Goal: Information Seeking & Learning: Learn about a topic

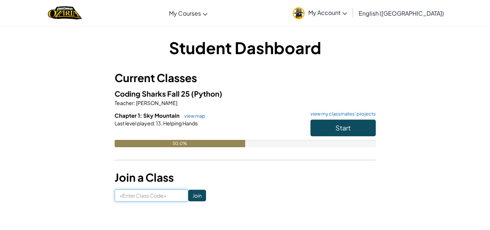
click at [149, 194] on input at bounding box center [152, 195] width 74 height 12
type input "SnowWinDry"
click at [190, 195] on input "Join" at bounding box center [197, 195] width 18 height 12
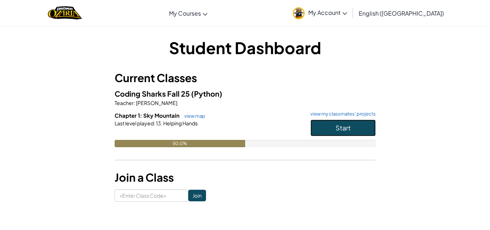
click at [342, 124] on span "Start" at bounding box center [342, 127] width 15 height 8
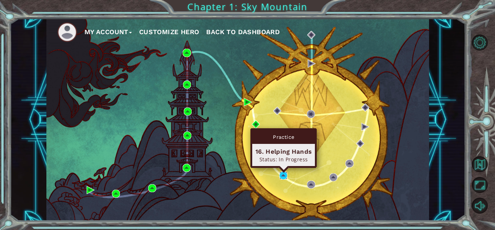
click at [287, 174] on img at bounding box center [284, 175] width 8 height 8
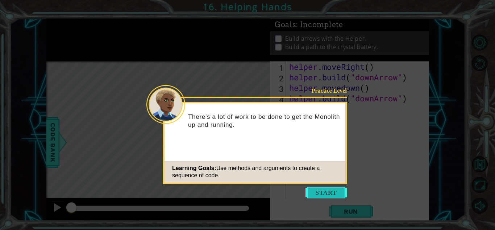
click at [316, 191] on button "Start" at bounding box center [326, 192] width 41 height 12
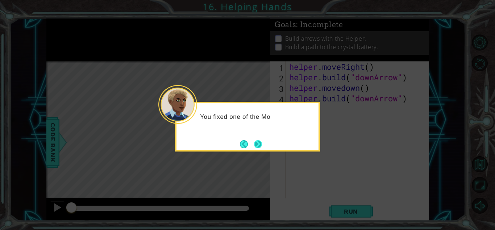
click at [261, 145] on button "Next" at bounding box center [258, 144] width 8 height 8
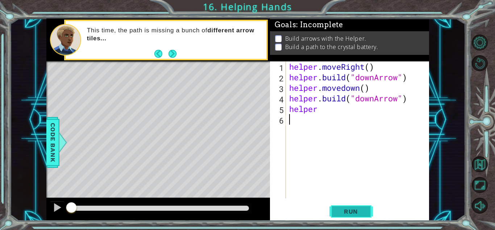
click at [340, 215] on button "Run" at bounding box center [352, 211] width 44 height 16
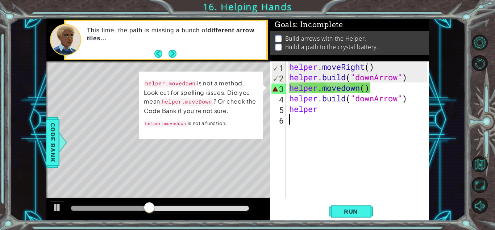
click at [365, 87] on div "helper . moveRight ( ) helper . build ( "downArrow" ) helper . movedown ( ) hel…" at bounding box center [359, 140] width 143 height 158
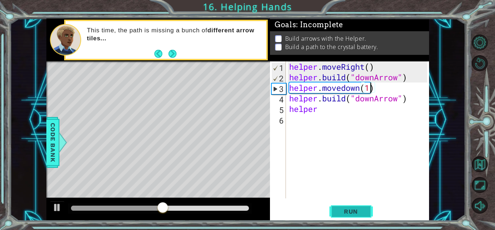
click at [353, 210] on span "Run" at bounding box center [351, 210] width 29 height 7
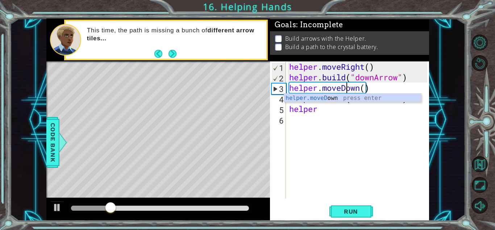
scroll to position [0, 3]
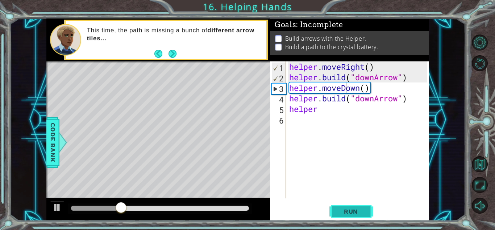
click at [349, 212] on span "Run" at bounding box center [351, 210] width 29 height 7
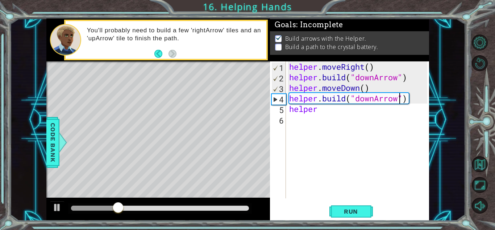
click at [399, 97] on div "helper . moveRight ( ) helper . build ( "downArrow" ) helper . moveDown ( ) hel…" at bounding box center [359, 140] width 143 height 158
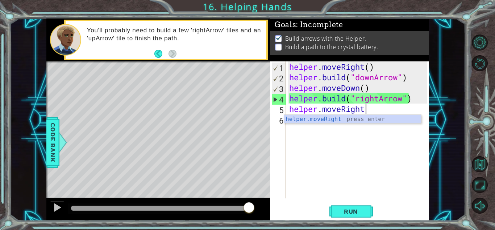
scroll to position [0, 3]
type textarea "helper.moveRight()"
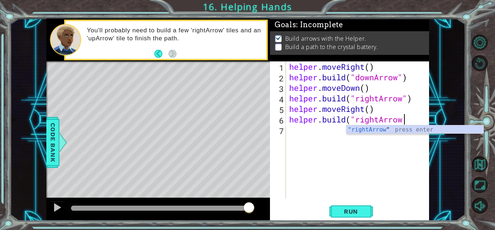
scroll to position [0, 5]
type textarea "[DOMAIN_NAME]("rightArrow")"
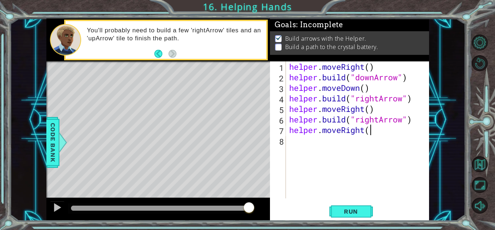
scroll to position [0, 3]
type textarea "helper.moveRight()"
type textarea "[DOMAIN_NAME]("upArrow")"
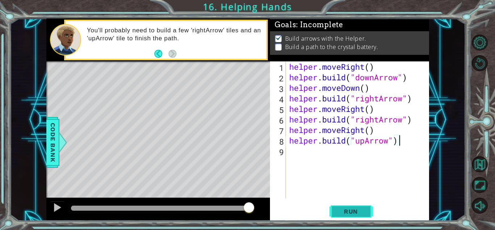
type textarea "[DOMAIN_NAME]("upArrow")"
click at [365, 211] on span "Run" at bounding box center [351, 210] width 29 height 7
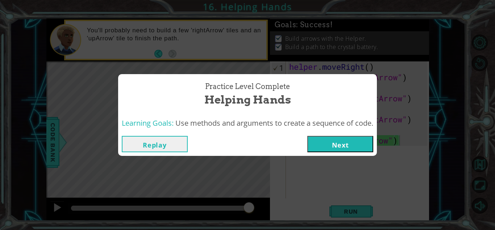
click at [344, 146] on button "Next" at bounding box center [341, 144] width 66 height 16
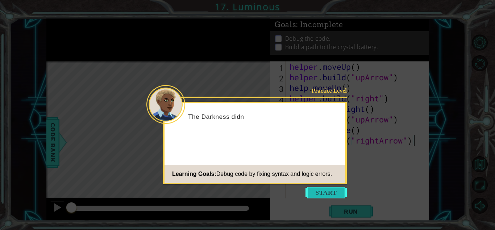
click at [330, 194] on button "Start" at bounding box center [326, 192] width 41 height 12
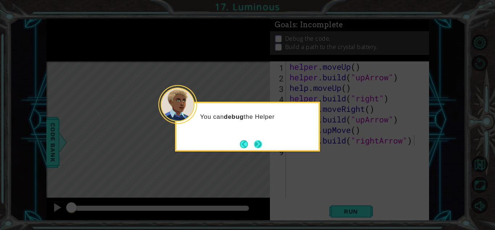
click at [259, 146] on button "Next" at bounding box center [258, 144] width 8 height 8
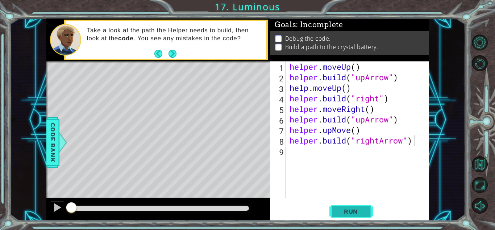
click at [359, 209] on span "Run" at bounding box center [351, 210] width 29 height 7
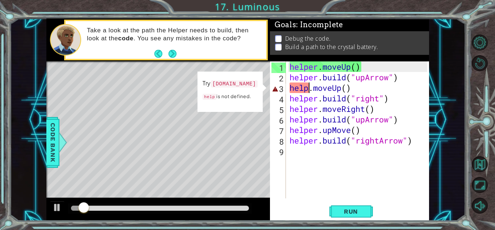
click at [307, 87] on div "helper . moveUp ( ) helper . build ( "upArrow" ) help . moveUp ( ) helper . bui…" at bounding box center [359, 140] width 143 height 158
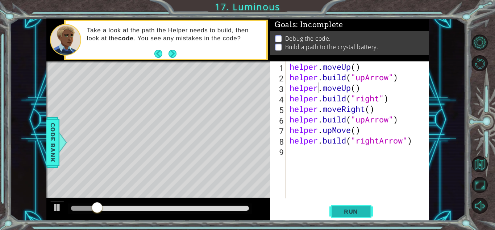
click at [348, 208] on span "Run" at bounding box center [351, 210] width 29 height 7
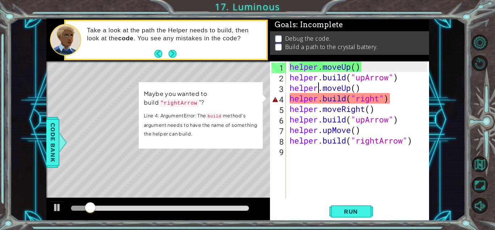
click at [379, 95] on div "helper . moveUp ( ) helper . build ( "upArrow" ) helper . moveUp ( ) helper . b…" at bounding box center [359, 140] width 143 height 158
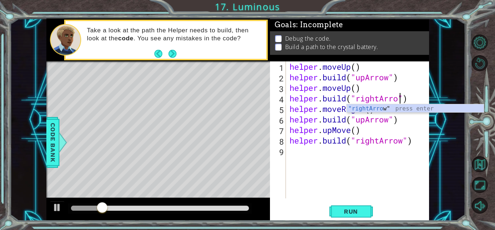
scroll to position [0, 5]
click at [337, 129] on div "helper . moveUp ( ) helper . build ( "upArrow" ) helper . moveUp ( ) helper . b…" at bounding box center [359, 140] width 143 height 158
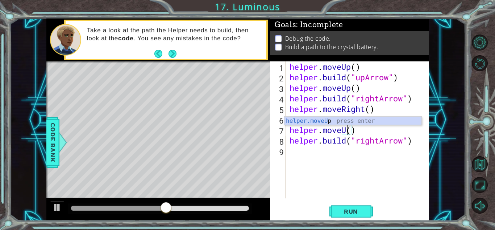
scroll to position [0, 3]
type textarea "helper.moveUp()"
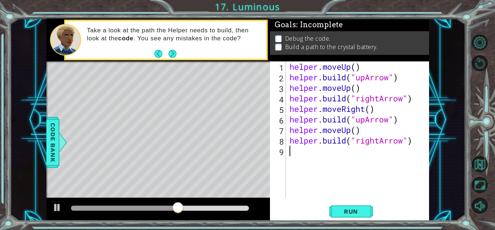
click at [340, 176] on div "helper . moveUp ( ) helper . build ( "upArrow" ) helper . moveUp ( ) helper . b…" at bounding box center [359, 140] width 143 height 158
click at [353, 211] on span "Run" at bounding box center [351, 210] width 29 height 7
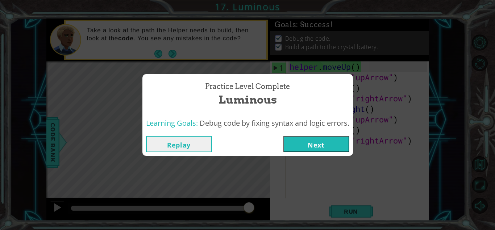
click at [330, 139] on button "Next" at bounding box center [317, 144] width 66 height 16
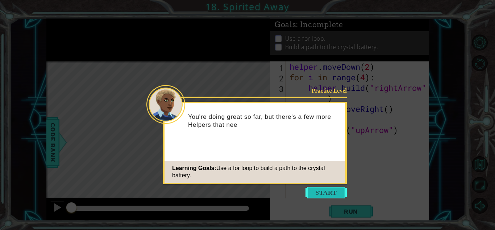
click at [322, 191] on button "Start" at bounding box center [326, 192] width 41 height 12
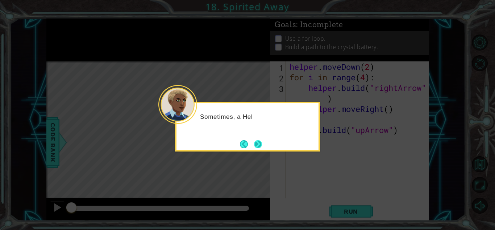
click at [261, 143] on button "Next" at bounding box center [258, 144] width 8 height 8
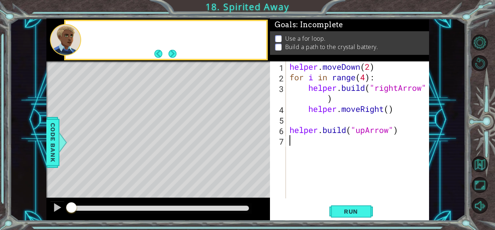
click at [261, 143] on div "Level Map" at bounding box center [213, 168] width 335 height 214
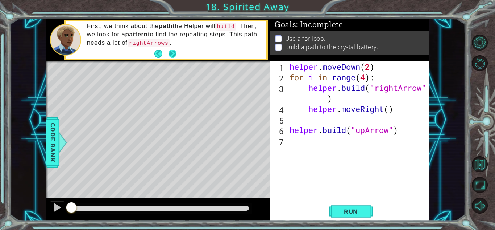
click at [172, 57] on button "Next" at bounding box center [173, 54] width 8 height 8
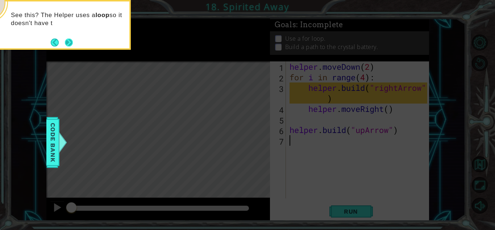
click at [70, 38] on button "Next" at bounding box center [69, 42] width 8 height 8
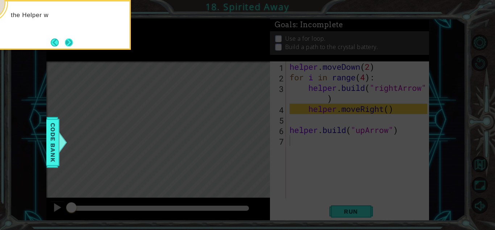
click at [73, 41] on button "Next" at bounding box center [69, 42] width 8 height 8
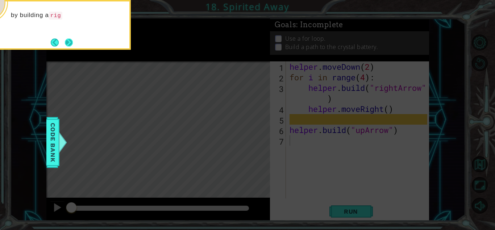
click at [73, 42] on button "Next" at bounding box center [69, 42] width 8 height 8
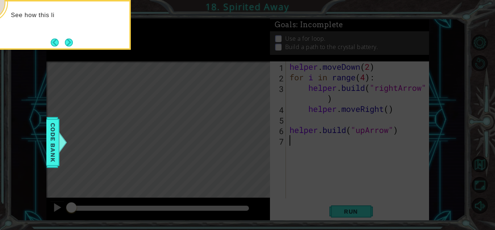
click at [73, 42] on button "Next" at bounding box center [69, 42] width 8 height 8
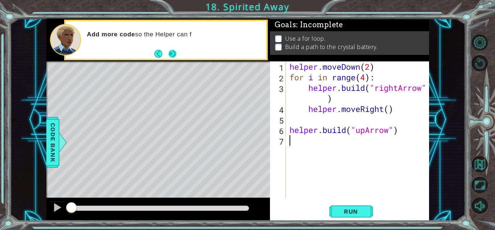
click at [175, 53] on button "Next" at bounding box center [173, 54] width 8 height 8
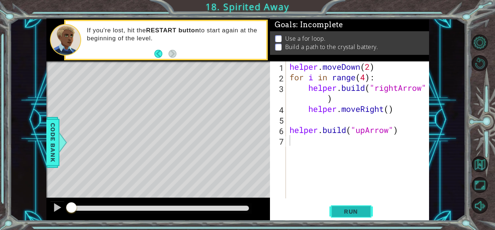
click at [346, 215] on button "Run" at bounding box center [352, 211] width 44 height 16
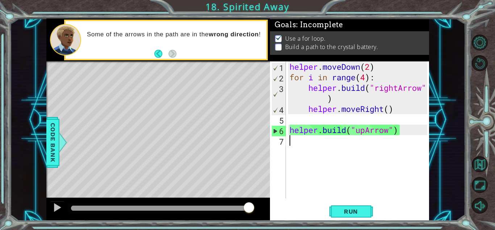
click at [305, 87] on div "helper . moveDown ( 2 ) for i in range ( 4 ) : helper . build ( "rightArrow" ) …" at bounding box center [359, 140] width 143 height 158
click at [307, 87] on div "helper . moveDown ( 2 ) for i in range ( 4 ) : helper . build ( "rightArrow" ) …" at bounding box center [359, 140] width 143 height 158
click at [300, 87] on div "helper . moveDown ( 2 ) for i in range ( 4 ) : helper . build ( "rightArrow" ) …" at bounding box center [359, 140] width 143 height 158
click at [291, 87] on div "helper . moveDown ( 2 ) for i in range ( 4 ) : helper . build ( "rightArrow" ) …" at bounding box center [359, 140] width 143 height 158
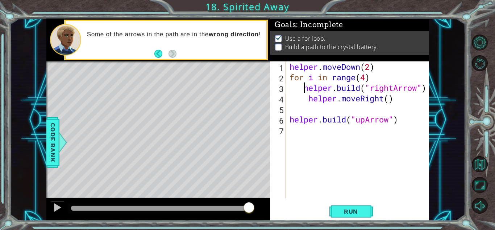
type textarea "helper.moveRight()"
type textarea "[DOMAIN_NAME]("upArrow")"
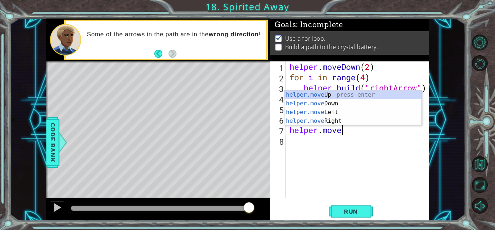
scroll to position [0, 2]
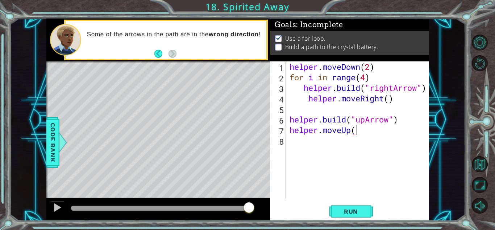
type textarea "helper.moveUp()"
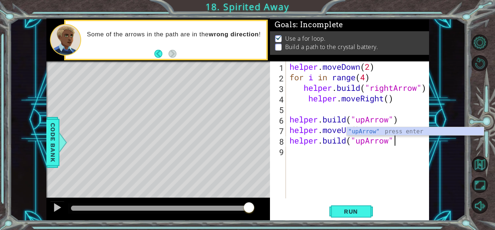
scroll to position [0, 4]
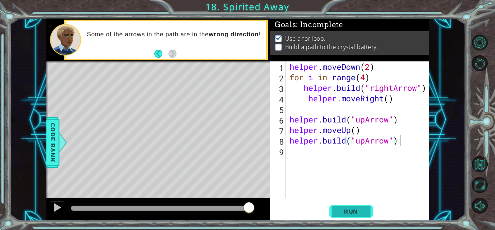
click at [356, 211] on span "Run" at bounding box center [351, 210] width 29 height 7
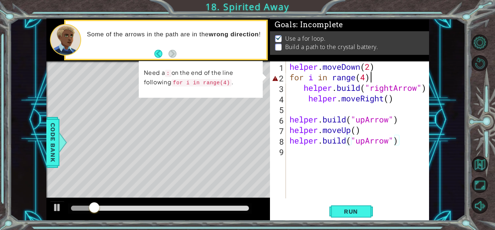
click at [380, 76] on div "helper . moveDown ( 2 ) for i in range ( 4 ) helper . build ( "rightArrow" ) he…" at bounding box center [359, 140] width 143 height 158
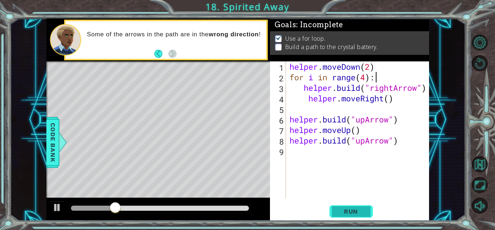
click at [363, 207] on span "Run" at bounding box center [351, 210] width 29 height 7
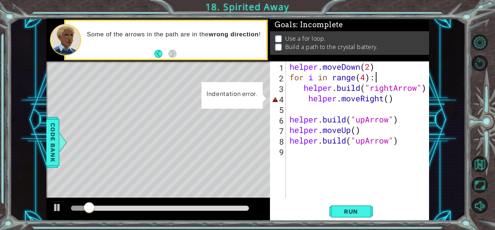
click at [307, 99] on div "helper . moveDown ( 2 ) for i in range ( 4 ) : helper . build ( "rightArrow" ) …" at bounding box center [359, 140] width 143 height 158
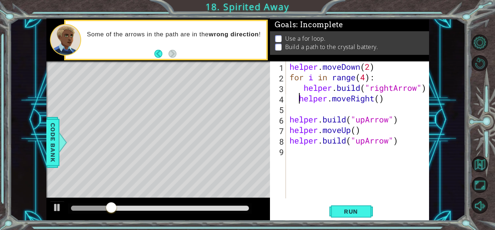
type textarea "helper.moveRight()"
click at [354, 210] on span "Run" at bounding box center [351, 210] width 29 height 7
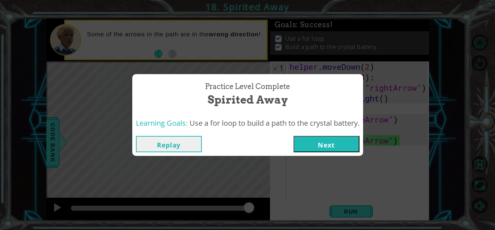
click at [351, 143] on button "Next" at bounding box center [327, 144] width 66 height 16
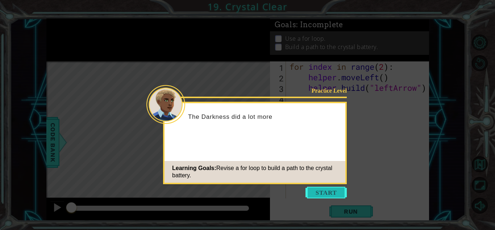
click at [327, 190] on button "Start" at bounding box center [326, 192] width 41 height 12
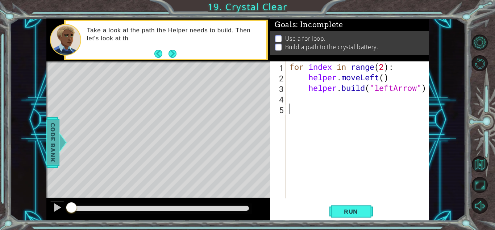
click at [53, 140] on span "Code Bank" at bounding box center [53, 142] width 12 height 44
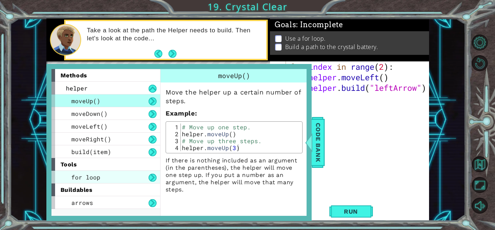
click at [120, 176] on div "for loop" at bounding box center [106, 176] width 109 height 13
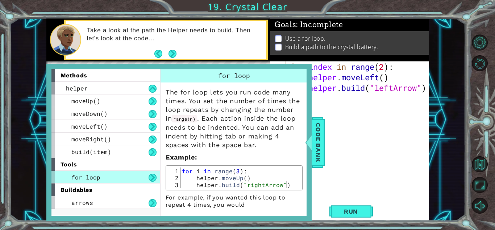
scroll to position [11, 0]
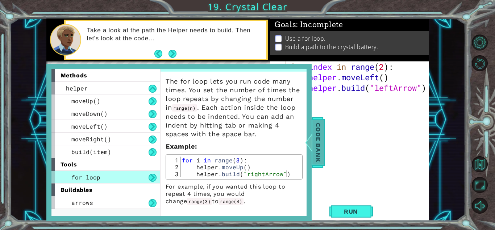
click at [317, 147] on span "Code Bank" at bounding box center [319, 142] width 12 height 44
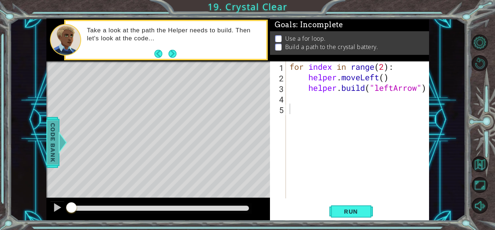
click at [47, 139] on div "Code Bank" at bounding box center [52, 142] width 13 height 51
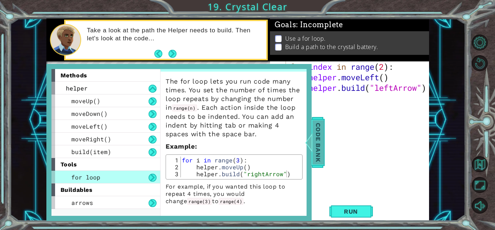
click at [315, 145] on span "Code Bank" at bounding box center [319, 142] width 12 height 44
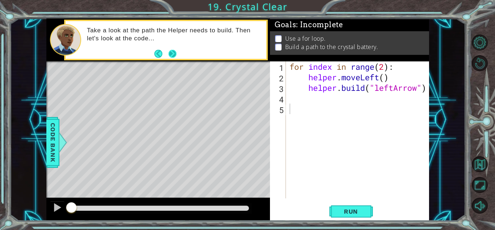
click at [174, 52] on button "Next" at bounding box center [173, 54] width 8 height 8
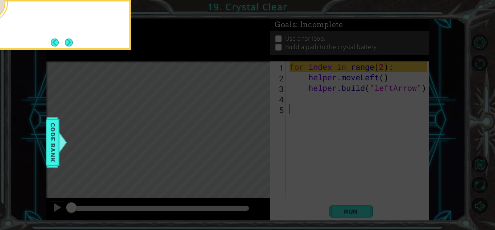
click at [174, 52] on icon at bounding box center [247, 34] width 495 height 391
click at [69, 40] on button "Next" at bounding box center [69, 42] width 8 height 8
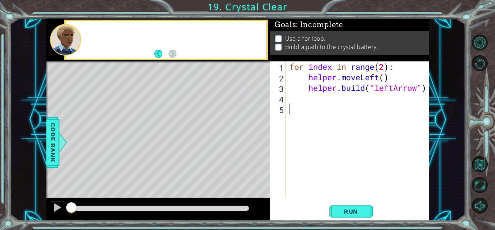
click at [69, 40] on div at bounding box center [65, 40] width 31 height 32
click at [314, 125] on div "for index in range ( 2 ) : helper . moveLeft ( ) helper . build ( "leftArrow" )" at bounding box center [359, 140] width 143 height 158
type textarea "j"
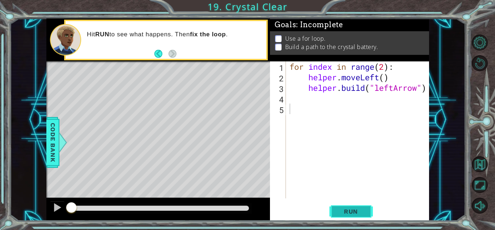
click at [357, 206] on button "Run" at bounding box center [352, 211] width 44 height 16
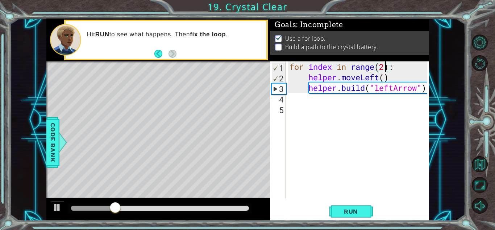
click at [385, 67] on div "for index in range ( 2 ) : helper . moveLeft ( ) helper . build ( "leftArrow" )" at bounding box center [359, 140] width 143 height 158
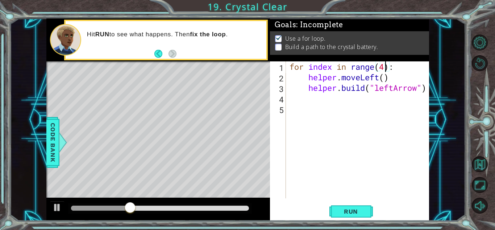
scroll to position [0, 4]
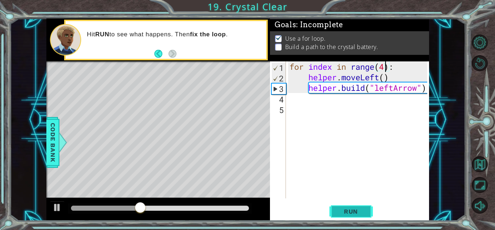
type textarea "for index in range(4):"
click at [355, 206] on button "Run" at bounding box center [352, 211] width 44 height 16
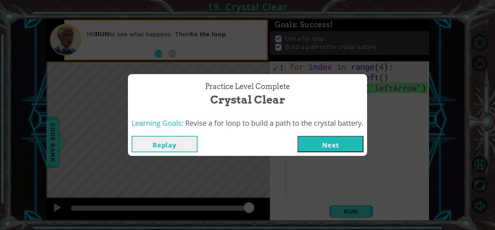
click at [330, 144] on button "Next" at bounding box center [331, 144] width 66 height 16
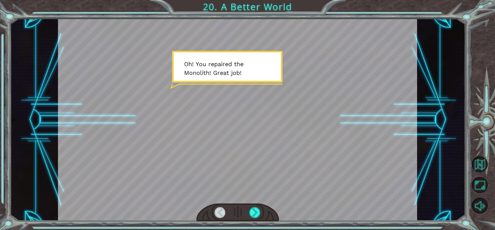
click at [228, 78] on div at bounding box center [237, 119] width 359 height 202
click at [258, 210] on div at bounding box center [255, 212] width 11 height 11
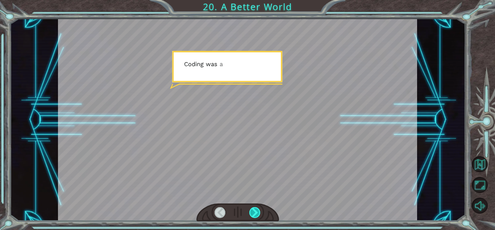
click at [258, 210] on div at bounding box center [255, 212] width 11 height 11
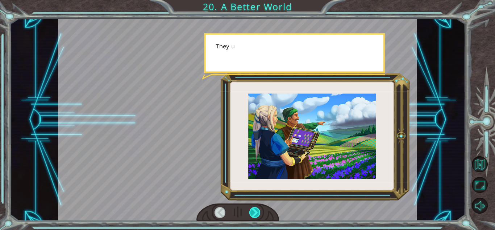
click at [258, 210] on div at bounding box center [255, 212] width 11 height 11
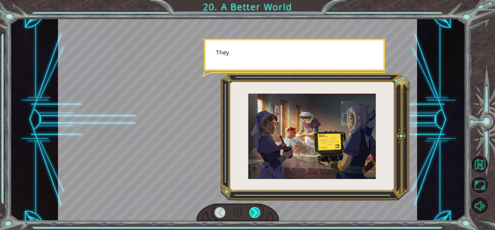
click at [258, 210] on div at bounding box center [255, 212] width 11 height 11
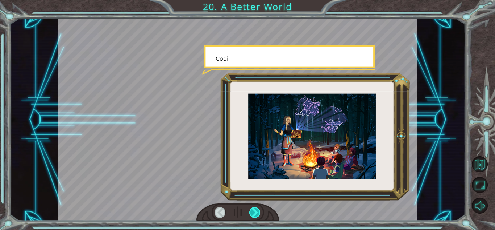
click at [258, 210] on div at bounding box center [255, 212] width 11 height 11
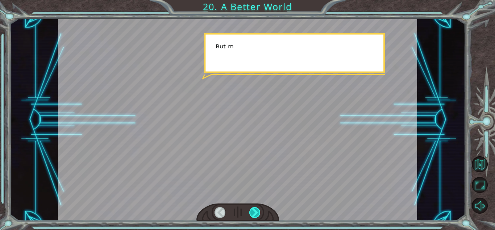
click at [258, 210] on div at bounding box center [255, 212] width 11 height 11
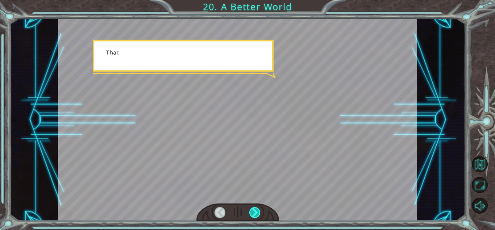
click at [258, 210] on div at bounding box center [255, 212] width 11 height 11
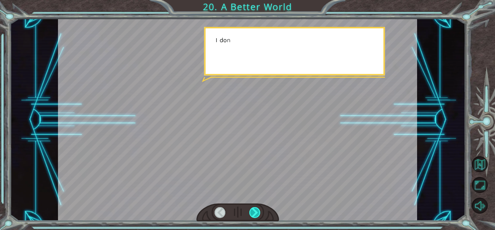
click at [258, 210] on div at bounding box center [255, 212] width 11 height 11
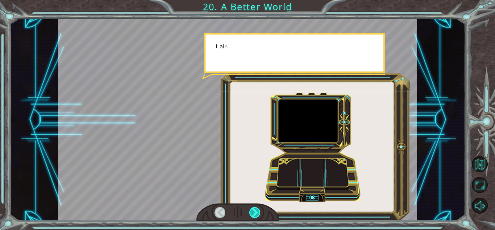
click at [258, 210] on div at bounding box center [255, 212] width 11 height 11
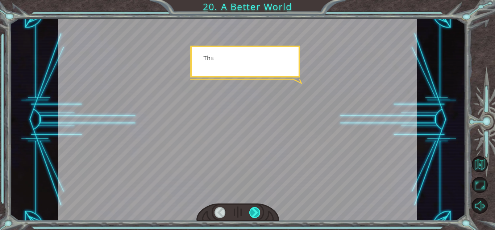
click at [258, 210] on div at bounding box center [255, 212] width 11 height 11
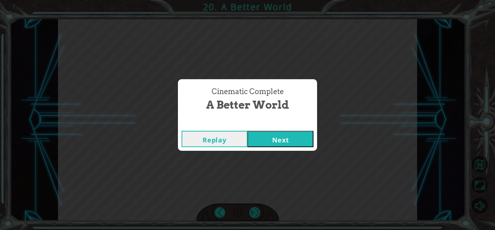
click at [258, 210] on div "Cinematic Complete A Better World Replay Next" at bounding box center [247, 115] width 495 height 230
click at [280, 138] on button "Next" at bounding box center [281, 139] width 66 height 16
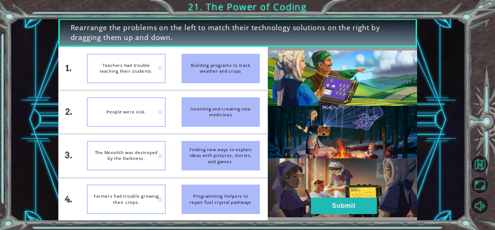
drag, startPoint x: 237, startPoint y: 110, endPoint x: 193, endPoint y: 104, distance: 44.2
click at [193, 104] on div "Inventing and creating new medicines" at bounding box center [221, 111] width 78 height 29
click at [348, 198] on button "Submit" at bounding box center [344, 205] width 66 height 16
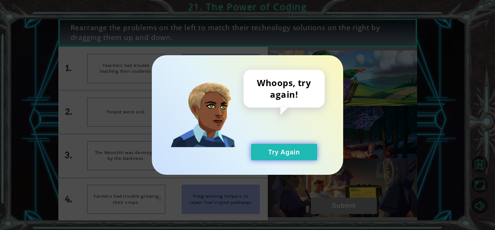
click at [292, 153] on button "Try Again" at bounding box center [284, 152] width 66 height 16
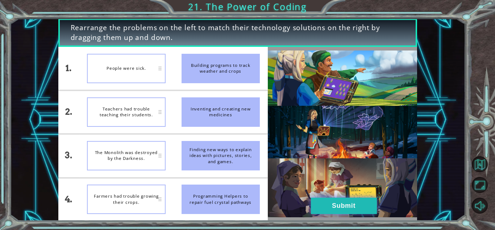
click at [346, 202] on button "Submit" at bounding box center [344, 205] width 66 height 16
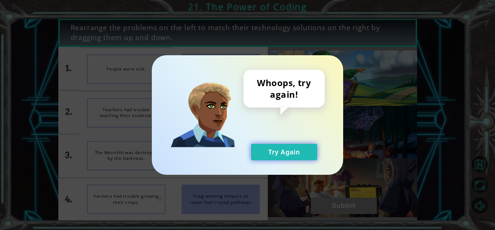
click at [294, 151] on button "Try Again" at bounding box center [284, 152] width 66 height 16
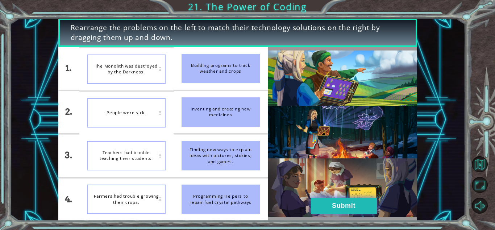
click at [363, 201] on button "Submit" at bounding box center [344, 205] width 66 height 16
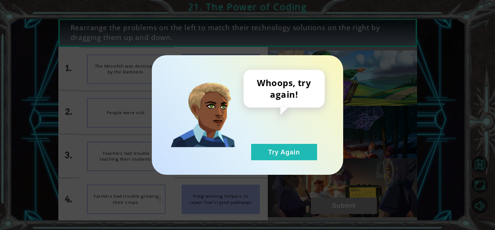
click at [299, 141] on div "Whoops, try again! Try Again" at bounding box center [284, 115] width 81 height 90
click at [297, 146] on button "Try Again" at bounding box center [284, 152] width 66 height 16
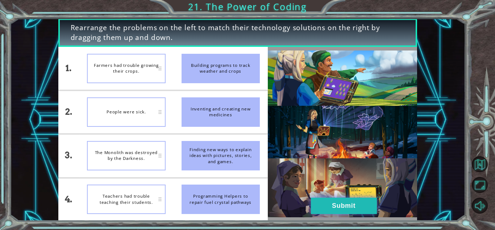
click at [334, 206] on button "Submit" at bounding box center [344, 205] width 66 height 16
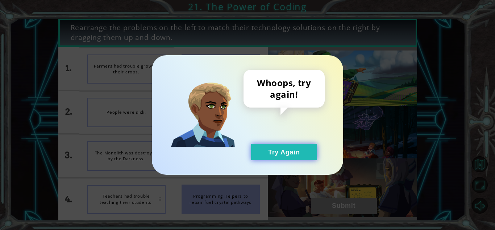
click at [299, 156] on button "Try Again" at bounding box center [284, 152] width 66 height 16
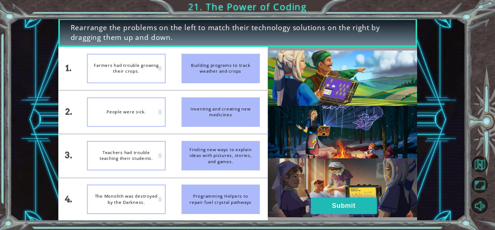
click at [338, 208] on button "Submit" at bounding box center [344, 205] width 66 height 16
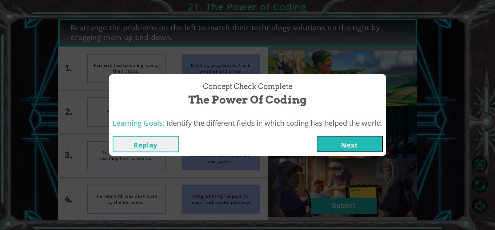
click at [345, 137] on button "Next" at bounding box center [350, 144] width 66 height 16
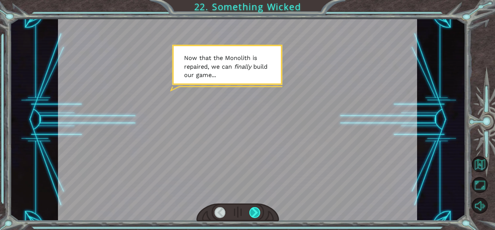
click at [255, 207] on div at bounding box center [255, 212] width 11 height 11
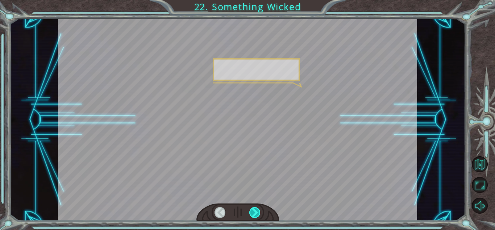
click at [255, 207] on div at bounding box center [255, 212] width 11 height 11
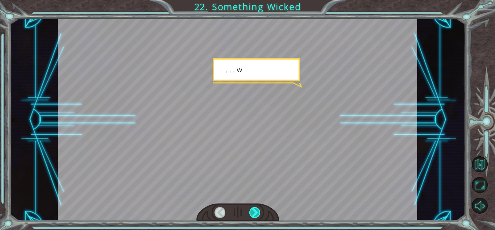
click at [255, 207] on div at bounding box center [255, 212] width 11 height 11
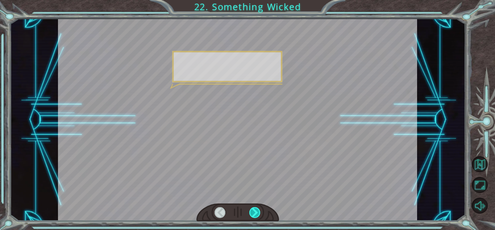
click at [255, 207] on div at bounding box center [255, 212] width 11 height 11
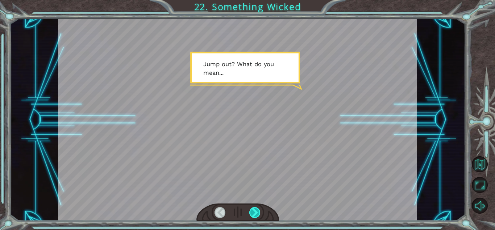
click at [255, 207] on div at bounding box center [255, 212] width 11 height 11
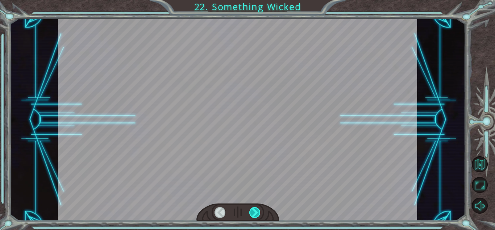
click at [255, 207] on div at bounding box center [255, 212] width 11 height 11
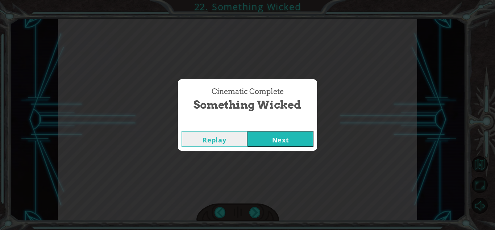
click at [284, 143] on button "Next" at bounding box center [281, 139] width 66 height 16
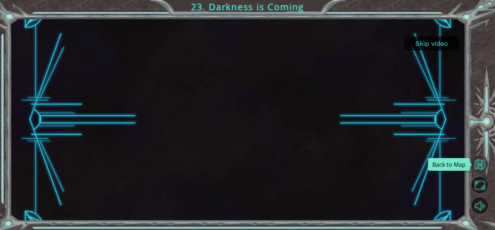
click at [483, 164] on button "Back to Map" at bounding box center [480, 164] width 16 height 16
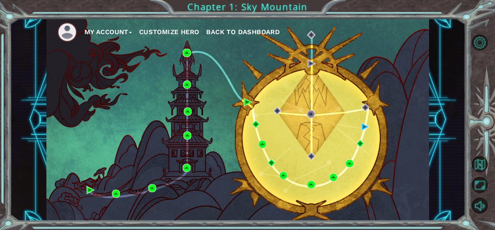
click at [436, 98] on div "My Account Customize Hero Back to Dashboard" at bounding box center [238, 119] width 456 height 202
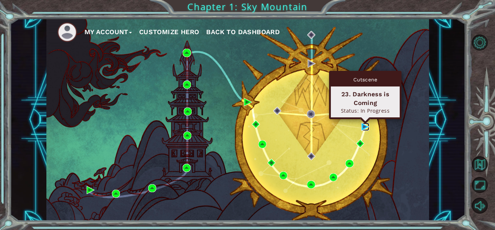
click at [365, 126] on img at bounding box center [366, 127] width 8 height 8
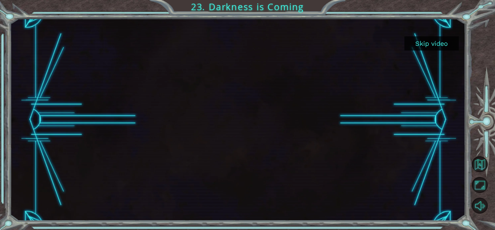
click at [301, 51] on div at bounding box center [237, 119] width 359 height 202
click at [421, 42] on button "Skip video" at bounding box center [432, 43] width 54 height 14
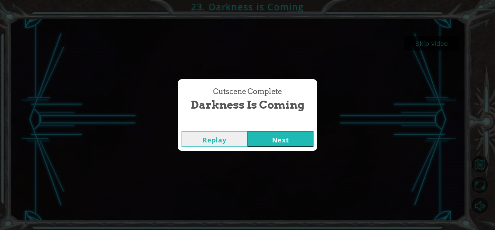
click at [269, 139] on button "Next" at bounding box center [281, 139] width 66 height 16
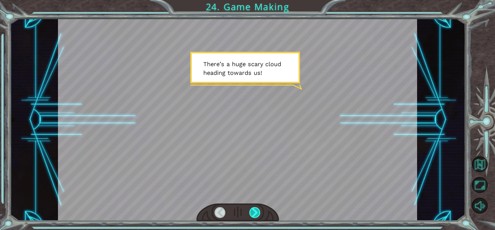
click at [255, 216] on div at bounding box center [255, 212] width 11 height 11
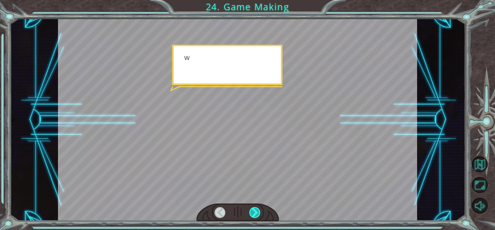
click at [255, 216] on div at bounding box center [255, 212] width 11 height 11
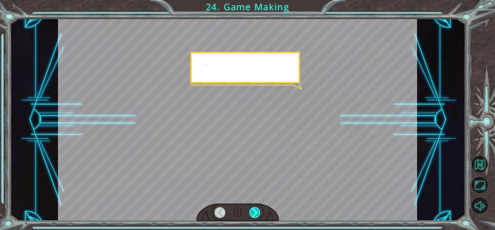
click at [255, 216] on div at bounding box center [255, 212] width 11 height 11
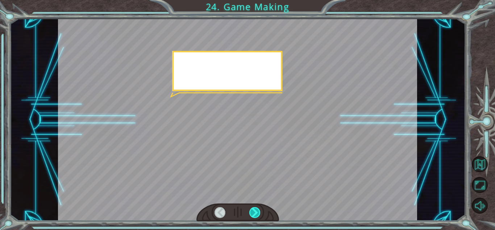
click at [255, 216] on div at bounding box center [255, 212] width 11 height 11
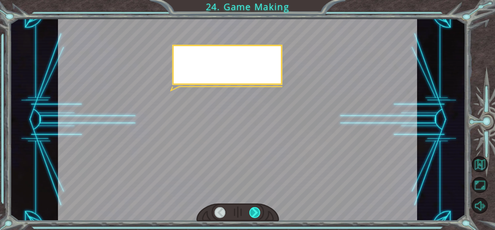
click at [255, 216] on div at bounding box center [255, 212] width 11 height 11
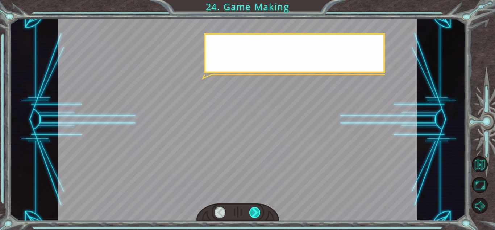
click at [255, 216] on div at bounding box center [255, 212] width 11 height 11
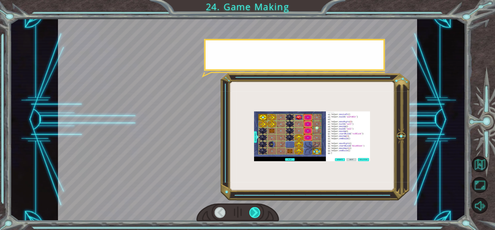
click at [255, 216] on div at bounding box center [255, 212] width 11 height 11
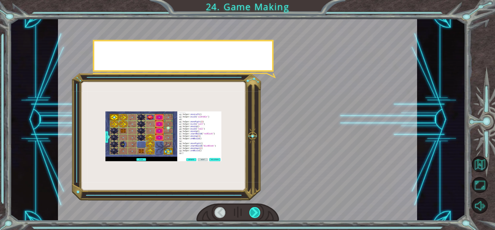
click at [255, 216] on div at bounding box center [255, 212] width 11 height 11
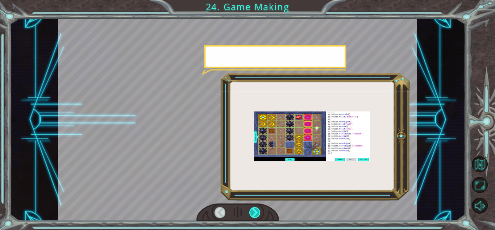
click at [255, 216] on div at bounding box center [255, 212] width 11 height 11
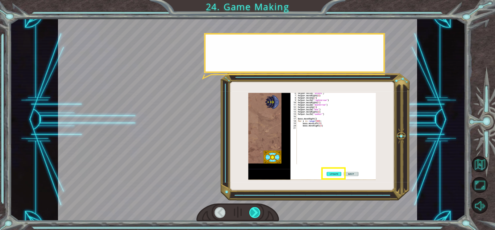
click at [255, 216] on div at bounding box center [255, 212] width 11 height 11
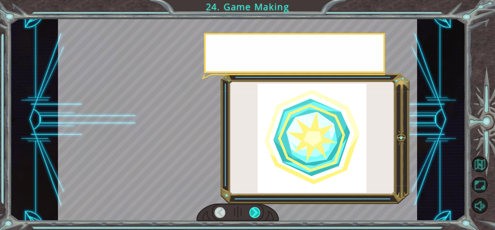
click at [255, 216] on div at bounding box center [255, 212] width 11 height 11
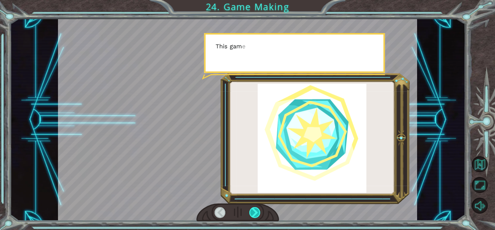
click at [255, 216] on div at bounding box center [255, 212] width 11 height 11
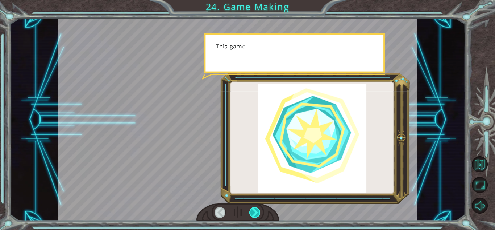
click at [255, 216] on div at bounding box center [255, 212] width 11 height 11
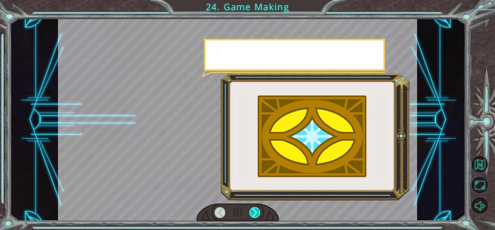
click at [255, 216] on div at bounding box center [255, 212] width 11 height 11
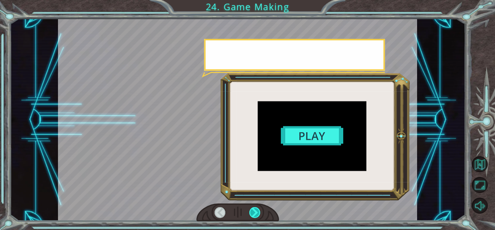
click at [255, 216] on div at bounding box center [255, 212] width 11 height 11
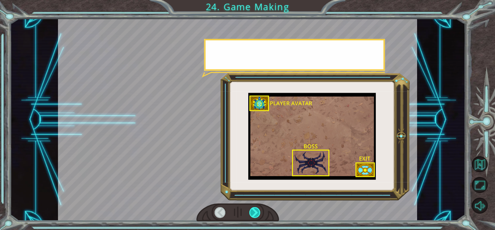
click at [255, 216] on div at bounding box center [255, 212] width 11 height 11
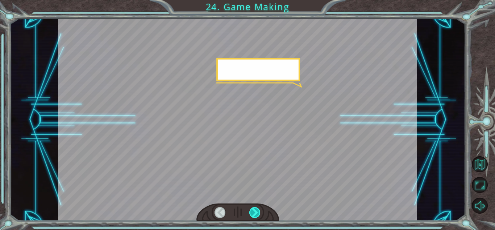
click at [255, 216] on div at bounding box center [255, 212] width 11 height 11
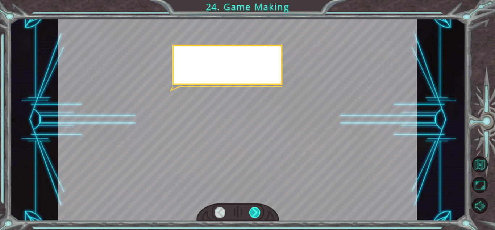
click at [255, 216] on div at bounding box center [255, 212] width 11 height 11
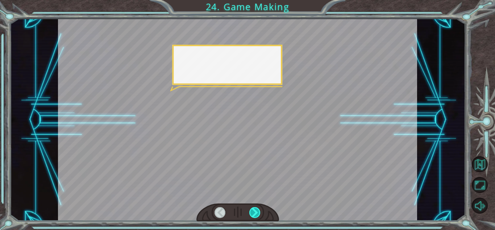
click at [255, 216] on div at bounding box center [255, 212] width 11 height 11
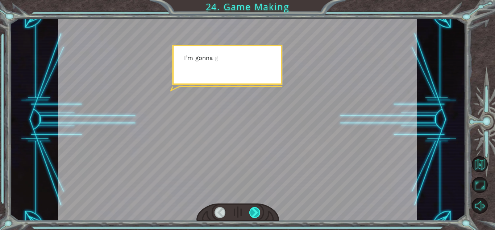
click at [255, 216] on div at bounding box center [255, 212] width 11 height 11
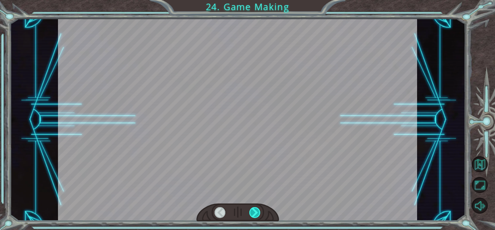
click at [255, 216] on div at bounding box center [255, 212] width 11 height 11
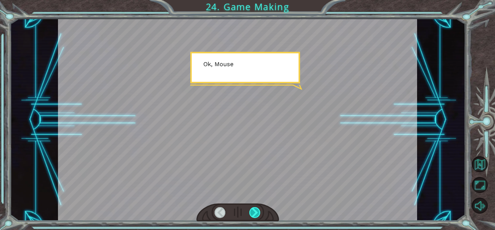
click at [255, 216] on div at bounding box center [255, 212] width 11 height 11
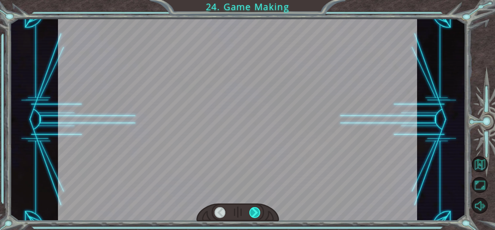
click at [255, 216] on div at bounding box center [255, 212] width 11 height 11
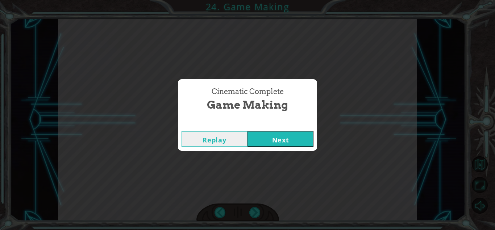
click at [276, 143] on button "Next" at bounding box center [281, 139] width 66 height 16
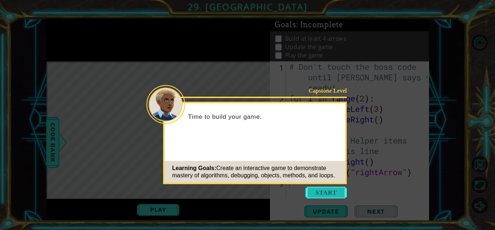
click at [312, 188] on button "Start" at bounding box center [326, 192] width 41 height 12
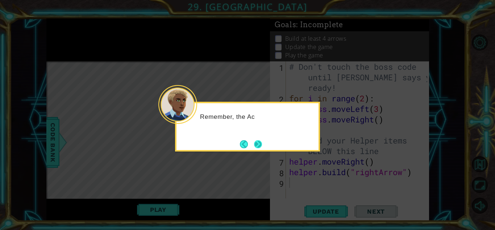
click at [262, 145] on button "Next" at bounding box center [258, 144] width 8 height 8
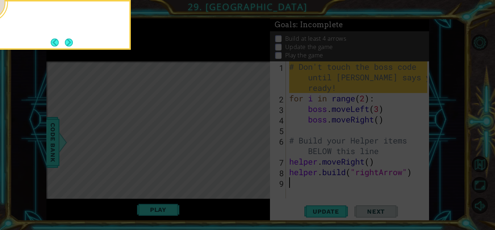
click at [264, 145] on icon at bounding box center [247, 34] width 495 height 391
click at [68, 44] on button "Next" at bounding box center [69, 42] width 8 height 8
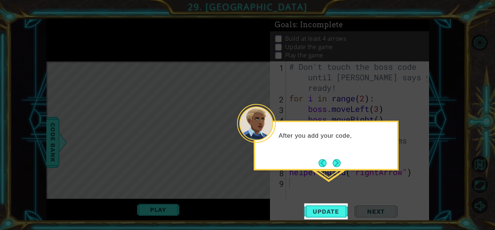
click at [334, 170] on icon at bounding box center [247, 115] width 495 height 230
click at [335, 167] on button "Next" at bounding box center [337, 163] width 8 height 8
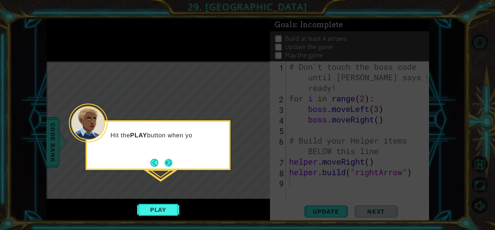
click at [168, 165] on button "Next" at bounding box center [169, 162] width 8 height 8
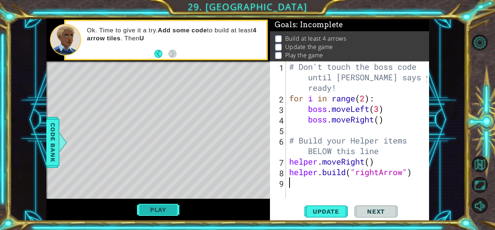
click at [172, 206] on button "Play" at bounding box center [158, 209] width 42 height 14
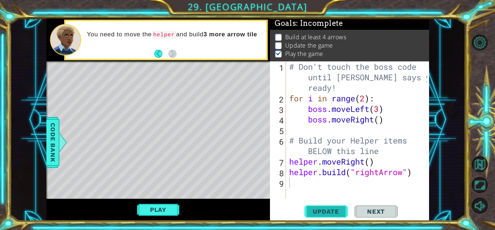
click at [331, 206] on button "Update" at bounding box center [327, 211] width 44 height 16
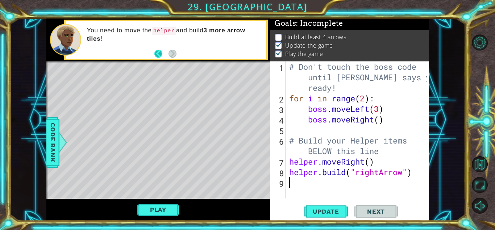
click at [157, 52] on button "Back" at bounding box center [162, 54] width 14 height 8
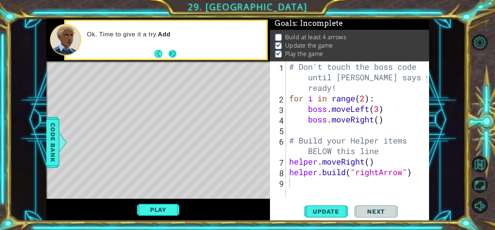
click at [171, 51] on button "Next" at bounding box center [173, 54] width 8 height 8
click at [171, 51] on div "Ok. Time to give it a try. Add" at bounding box center [158, 39] width 224 height 43
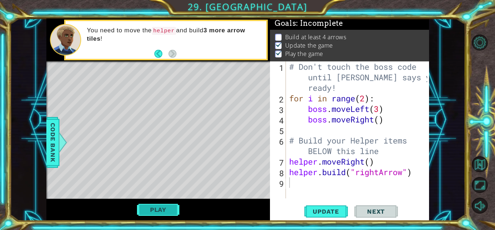
click at [166, 209] on button "Play" at bounding box center [158, 209] width 42 height 14
click at [338, 180] on div "# Don't touch the boss code until [PERSON_NAME] says you're ready! for i in ran…" at bounding box center [359, 150] width 143 height 179
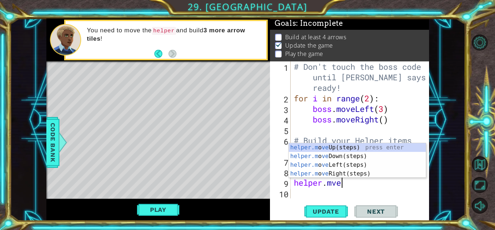
scroll to position [0, 1]
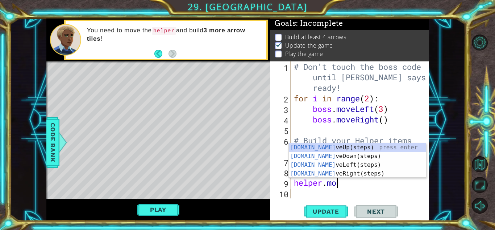
type textarea "helper.move"
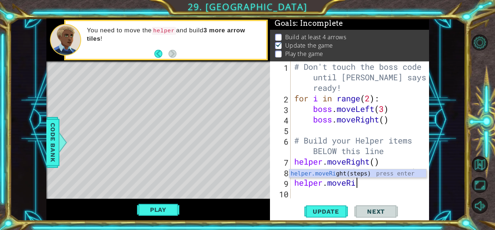
scroll to position [0, 3]
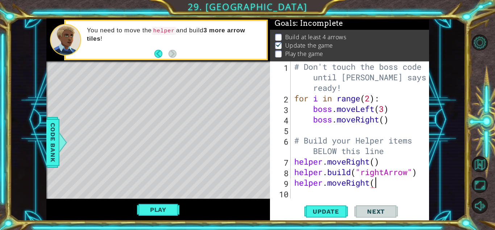
type textarea "helper.moveRight()"
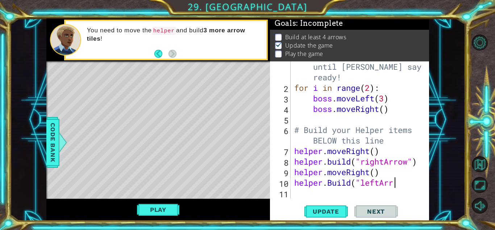
scroll to position [0, 4]
type textarea "[DOMAIN_NAME]("leftArrow")"
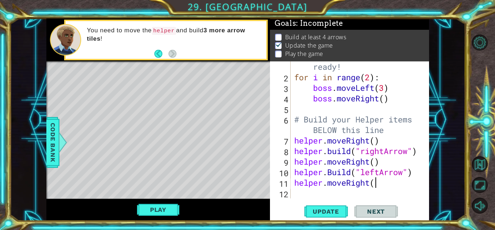
scroll to position [0, 3]
type textarea "helper.moveRight()"
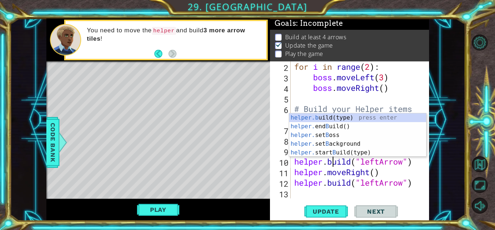
scroll to position [0, 1]
type textarea "[DOMAIN_NAME]("leftArrow")"
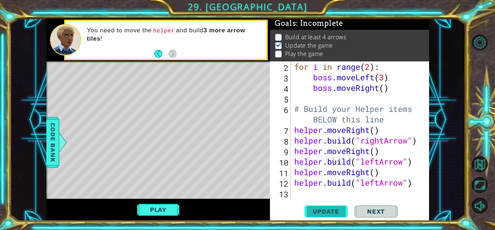
click at [333, 209] on span "Update" at bounding box center [326, 210] width 41 height 7
click at [168, 209] on button "Play" at bounding box center [158, 209] width 42 height 14
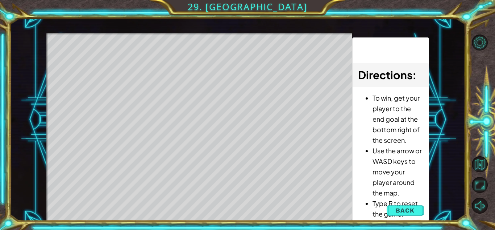
click at [85, 70] on div "Level Map" at bounding box center [213, 140] width 335 height 214
click at [408, 206] on span "Back" at bounding box center [405, 209] width 18 height 7
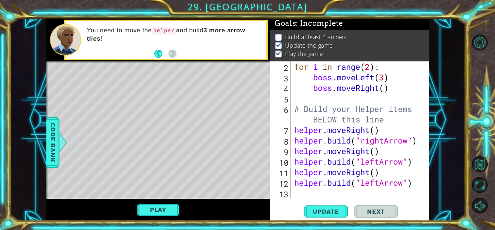
click at [398, 200] on div "[DOMAIN_NAME]("leftArrow") 2 3 4 5 6 7 8 9 10 11 12 13 for i in range ( 2 ) : b…" at bounding box center [349, 140] width 159 height 159
click at [396, 194] on div "for i in range ( 2 ) : boss . moveLeft ( 3 ) boss . moveRight ( ) # Build your …" at bounding box center [359, 140] width 133 height 158
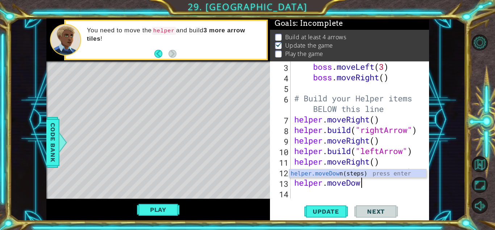
scroll to position [0, 3]
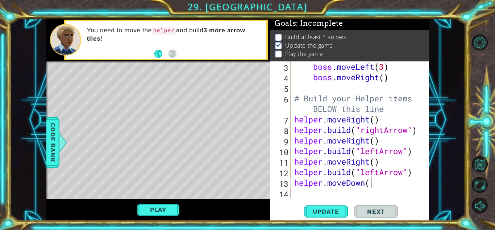
type textarea "helper.moveDown()"
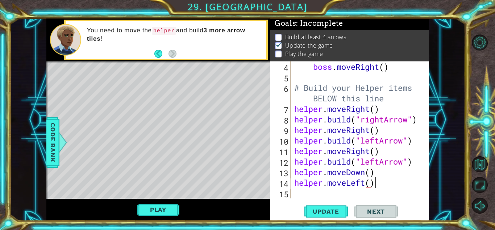
scroll to position [0, 3]
click at [416, 162] on div "boss . moveRight ( ) # Build your Helper items BELOW this line helper . moveRig…" at bounding box center [359, 140] width 133 height 158
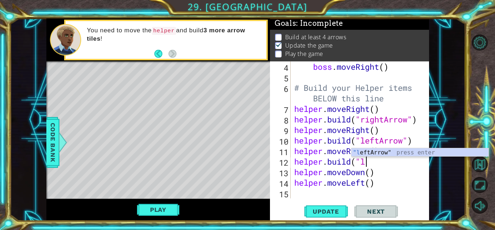
scroll to position [0, 0]
type textarea "h"
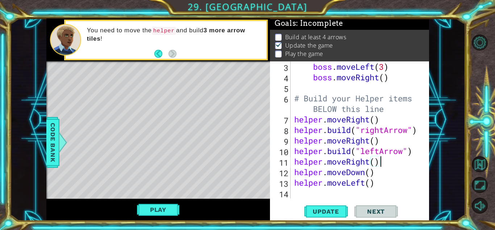
scroll to position [42, 0]
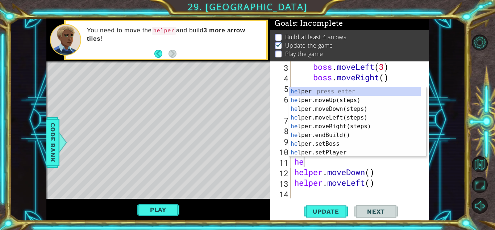
type textarea "h"
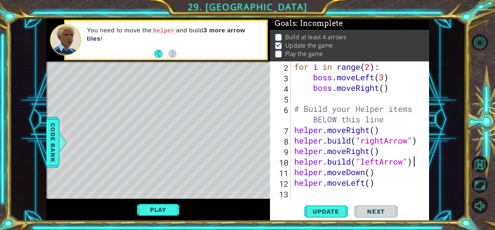
scroll to position [32, 0]
click at [381, 178] on div "for i in range ( 2 ) : boss . moveLeft ( 3 ) boss . moveRight ( ) # Build your …" at bounding box center [359, 140] width 133 height 158
type textarea "helper.moveLeft()"
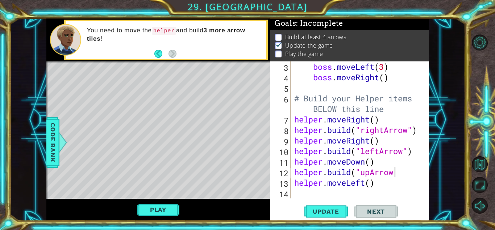
scroll to position [0, 4]
type textarea "helper.moveLeft()"
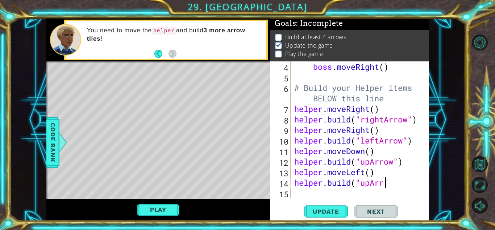
scroll to position [0, 4]
click at [323, 207] on span "Update" at bounding box center [326, 210] width 41 height 7
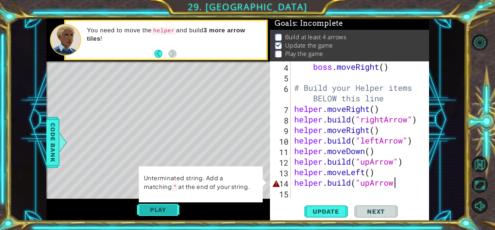
click at [159, 210] on button "Play" at bounding box center [158, 209] width 42 height 14
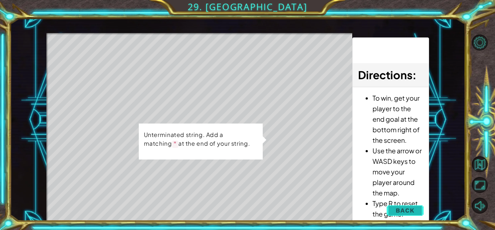
click at [410, 209] on span "Back" at bounding box center [405, 209] width 18 height 7
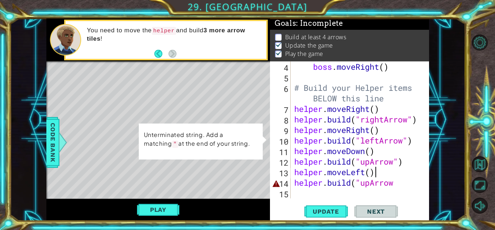
click at [400, 177] on div "boss . moveRight ( ) # Build your Helper items BELOW this line helper . moveRig…" at bounding box center [359, 140] width 133 height 158
click at [403, 183] on div "boss . moveRight ( ) # Build your Helper items BELOW this line helper . moveRig…" at bounding box center [359, 140] width 133 height 158
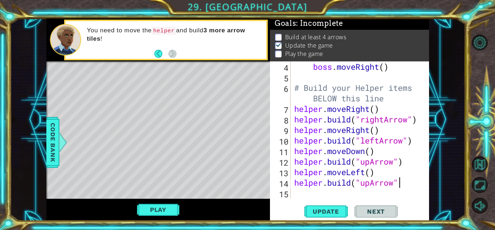
scroll to position [0, 4]
type textarea "[DOMAIN_NAME]("upArrow")"
click at [330, 214] on span "Update" at bounding box center [326, 210] width 41 height 7
click at [153, 203] on button "Play" at bounding box center [158, 209] width 42 height 14
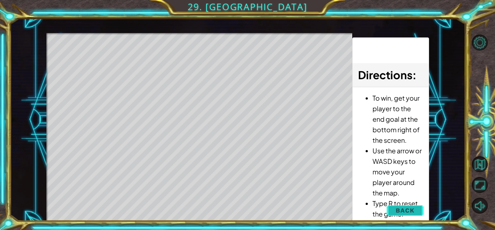
click at [397, 209] on span "Back" at bounding box center [405, 209] width 18 height 7
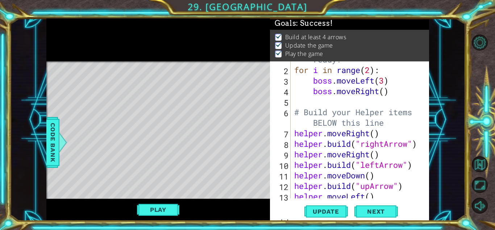
scroll to position [53, 0]
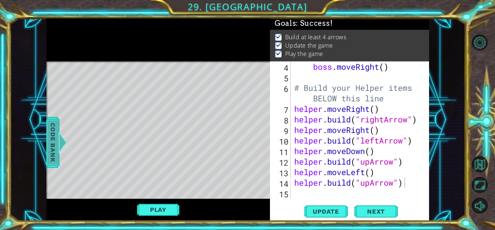
click at [54, 136] on span "Code Bank" at bounding box center [53, 142] width 12 height 44
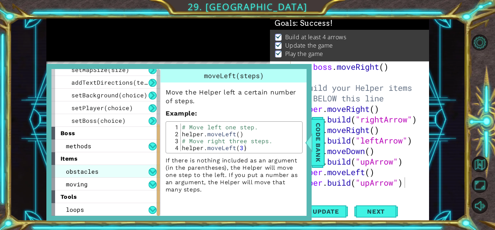
scroll to position [0, 0]
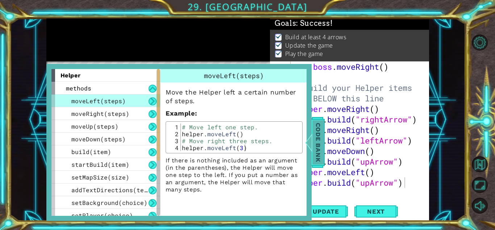
click at [321, 145] on span "Code Bank" at bounding box center [319, 142] width 12 height 44
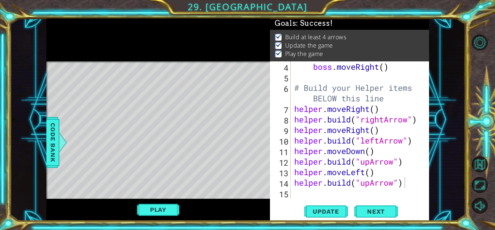
click at [415, 184] on div "boss . moveRight ( ) # Build your Helper items BELOW this line helper . moveRig…" at bounding box center [359, 140] width 133 height 158
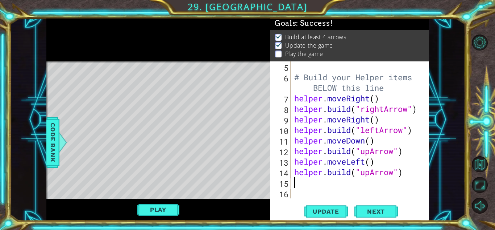
type textarea "J"
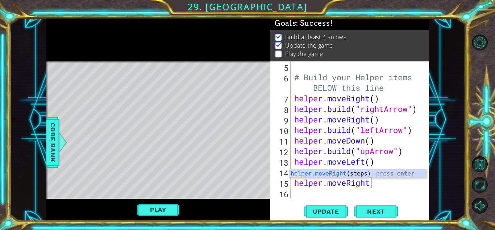
scroll to position [0, 3]
type textarea "helper.moveRight()"
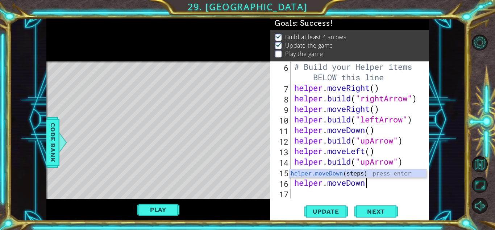
scroll to position [0, 3]
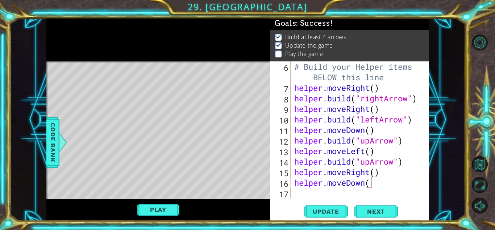
type textarea "helper.moveDown()"
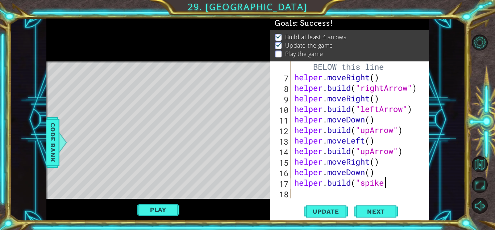
scroll to position [0, 4]
type textarea "[DOMAIN_NAME]("spike")"
click at [330, 204] on button "Update" at bounding box center [327, 211] width 44 height 16
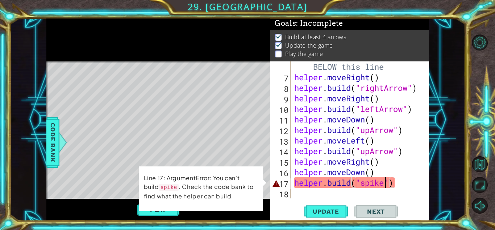
click at [388, 182] on div "# Build your Helper items BELOW this line helper . moveRight ( ) helper . build…" at bounding box center [359, 135] width 133 height 168
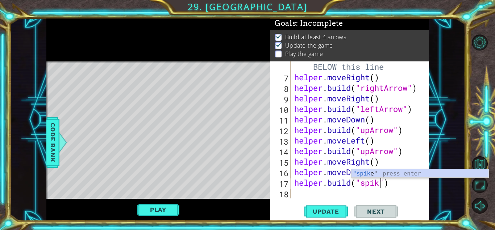
scroll to position [0, 4]
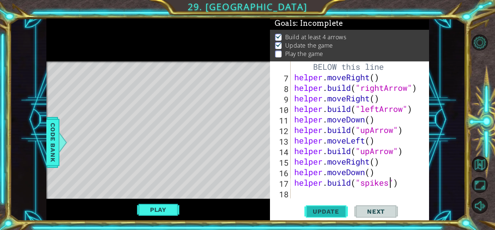
click at [332, 212] on span "Update" at bounding box center [326, 210] width 41 height 7
click at [402, 186] on div "# Build your Helper items BELOW this line helper . moveRight ( ) helper . build…" at bounding box center [359, 135] width 133 height 168
click at [332, 210] on span "Update" at bounding box center [326, 210] width 41 height 7
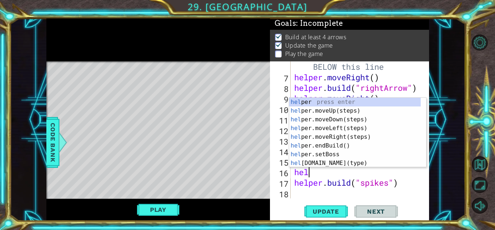
scroll to position [0, 0]
type textarea "h"
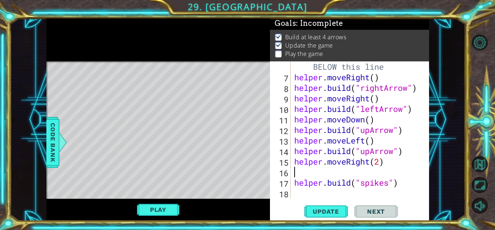
type textarea "helper.moveRight(2)"
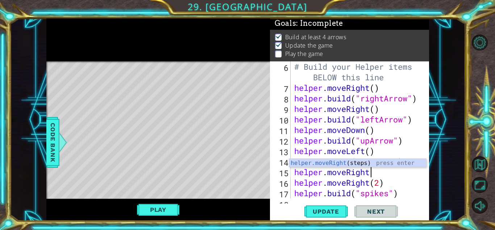
scroll to position [0, 3]
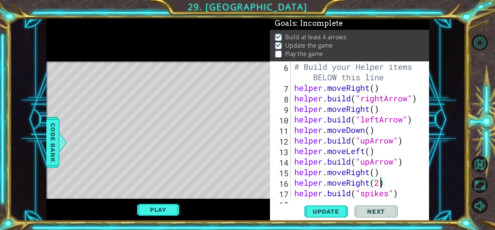
type textarea "helper.moveRight()"
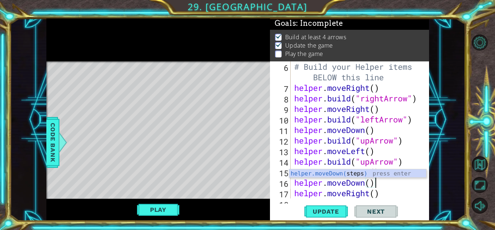
scroll to position [0, 2]
type textarea "helper.moveDown()"
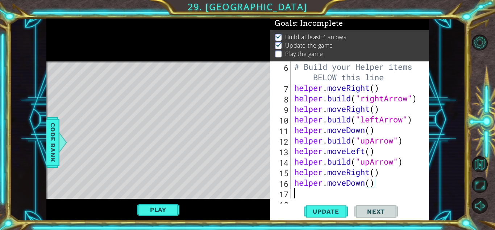
scroll to position [0, 0]
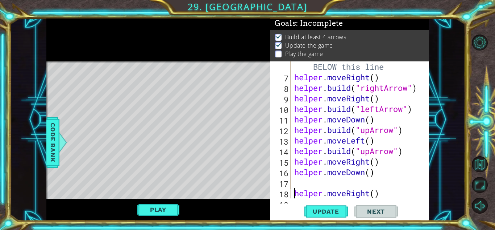
type textarea "[DOMAIN_NAME]("spikes")"
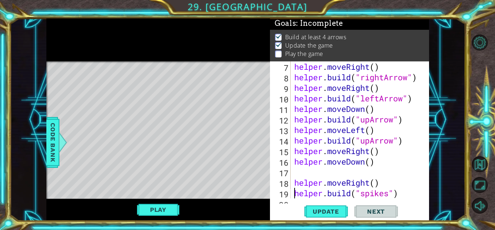
scroll to position [105, 0]
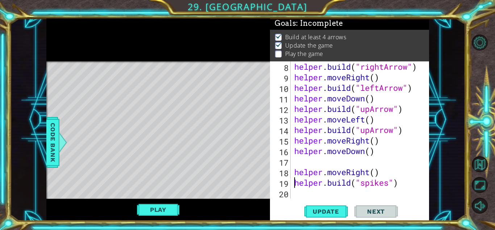
type textarea "helper.moveRight()"
click at [355, 161] on div "helper . build ( "rightArrow" ) helper . moveRight ( ) helper . build ( "leftAr…" at bounding box center [359, 140] width 133 height 158
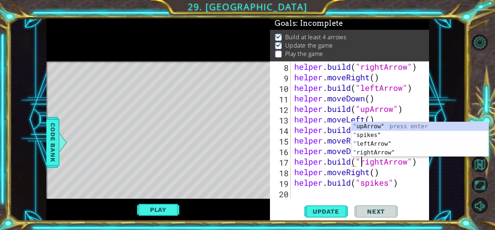
scroll to position [0, 3]
click at [334, 213] on span "Update" at bounding box center [326, 210] width 41 height 7
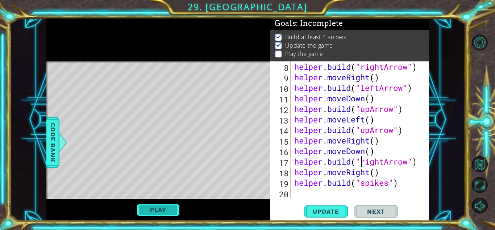
click at [166, 204] on button "Play" at bounding box center [158, 209] width 42 height 14
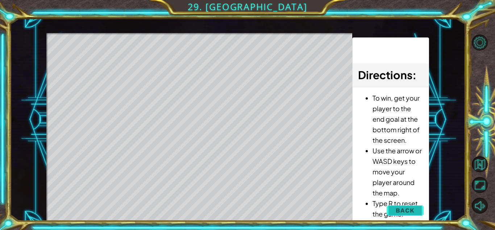
click at [413, 204] on button "Back" at bounding box center [405, 210] width 37 height 15
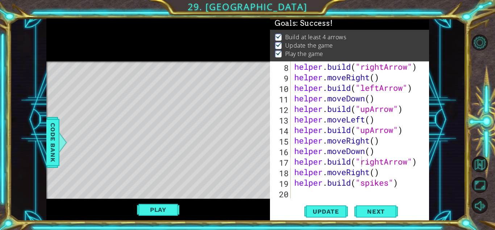
type textarea "[DOMAIN_NAME]("spikes")"
click at [409, 186] on div "helper . build ( "rightArrow" ) helper . moveRight ( ) helper . build ( "leftAr…" at bounding box center [359, 140] width 133 height 158
click at [400, 186] on div "helper . build ( "rightArrow" ) helper . moveRight ( ) helper . build ( "leftAr…" at bounding box center [359, 140] width 133 height 158
click at [399, 190] on div "helper . build ( "rightArrow" ) helper . moveRight ( ) helper . build ( "leftAr…" at bounding box center [359, 140] width 133 height 158
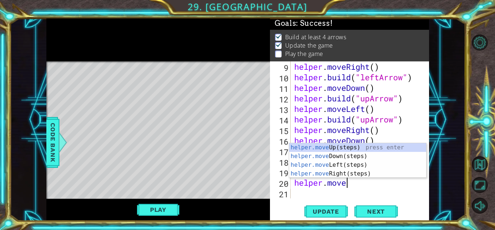
scroll to position [0, 2]
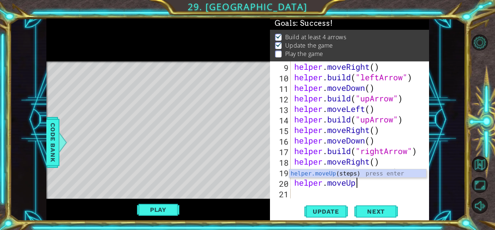
type textarea "helper.moveUp()"
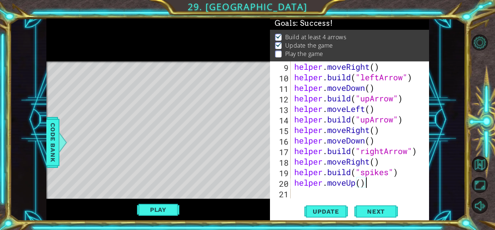
scroll to position [126, 0]
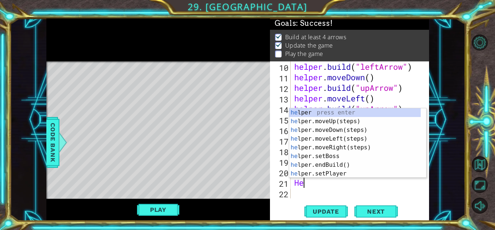
type textarea "H"
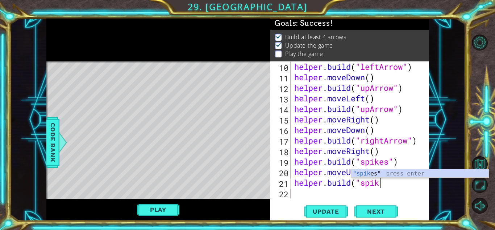
scroll to position [0, 4]
type textarea "[DOMAIN_NAME]("spikes")"
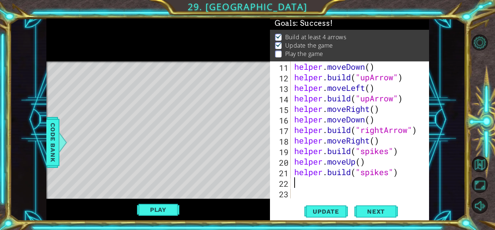
scroll to position [137, 0]
type textarea "H"
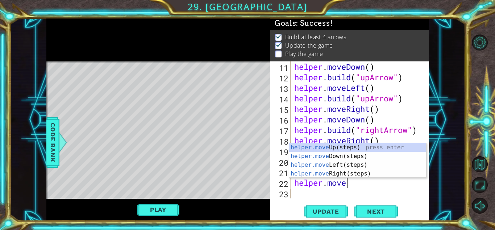
scroll to position [0, 2]
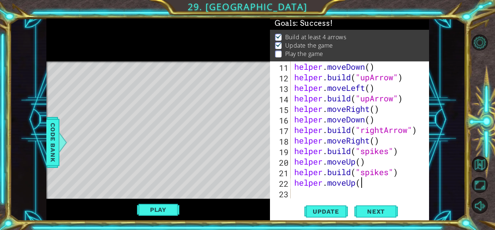
type textarea "helper.moveUp()"
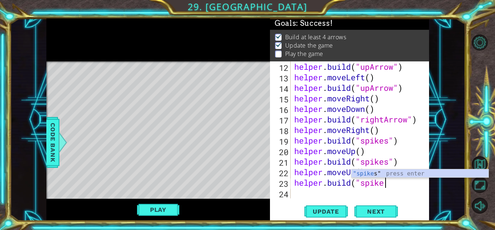
scroll to position [0, 4]
type textarea "[DOMAIN_NAME]("spikes")"
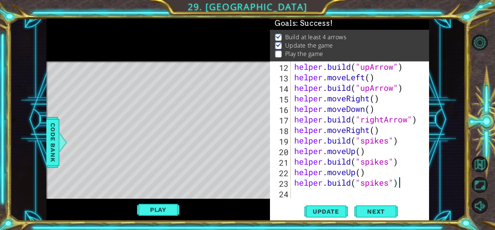
scroll to position [147, 0]
type textarea "[DOMAIN_NAME]("spikes")"
click at [328, 204] on button "Update" at bounding box center [327, 211] width 44 height 16
click at [172, 211] on button "Play" at bounding box center [158, 209] width 42 height 14
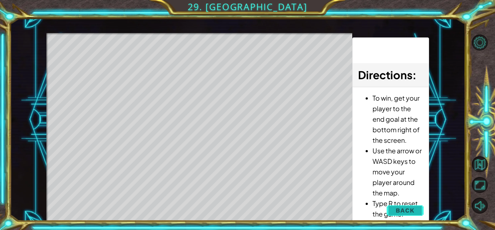
click at [400, 208] on span "Back" at bounding box center [405, 209] width 18 height 7
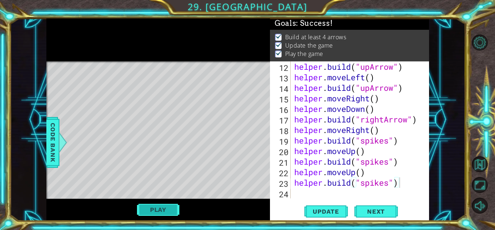
click at [171, 208] on button "Play" at bounding box center [158, 209] width 42 height 14
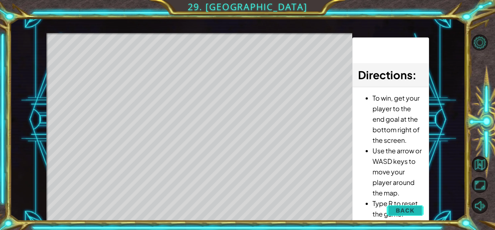
click at [405, 206] on button "Back" at bounding box center [405, 210] width 37 height 15
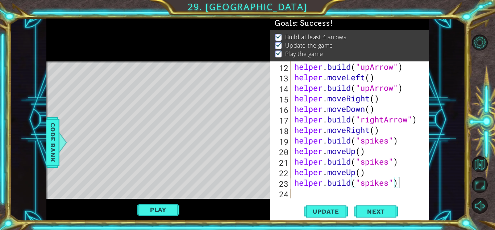
click at [410, 193] on div "helper . build ( "upArrow" ) helper . moveLeft ( ) helper . build ( "upArrow" )…" at bounding box center [359, 140] width 133 height 158
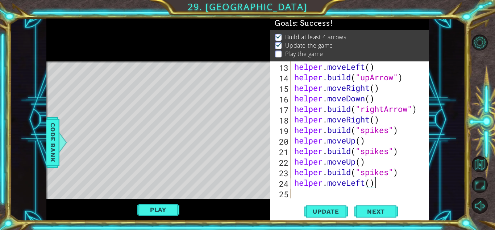
scroll to position [0, 3]
type textarea "helper.moveLeft(3)"
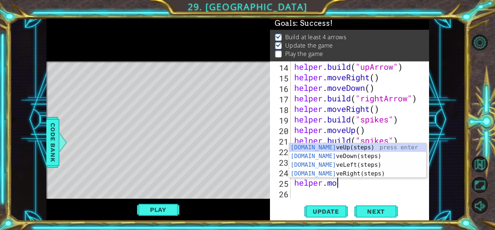
scroll to position [0, 2]
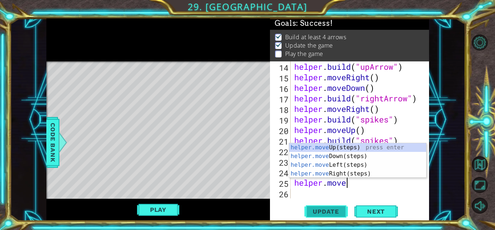
click at [333, 216] on button "Update" at bounding box center [327, 211] width 44 height 16
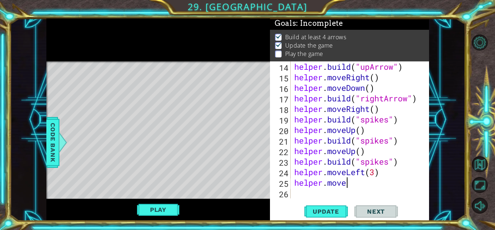
click at [370, 187] on div "helper . build ( "upArrow" ) helper . moveRight ( ) helper . moveDown ( ) helpe…" at bounding box center [359, 140] width 133 height 158
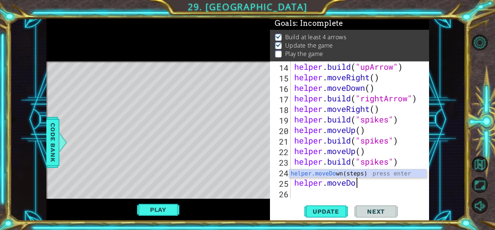
scroll to position [0, 3]
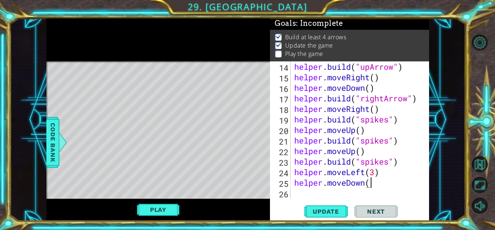
type textarea "helper.moveDown()"
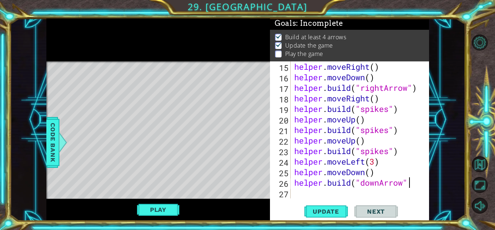
scroll to position [0, 5]
type textarea "[DOMAIN_NAME]("downArrow")"
click at [330, 215] on button "Update" at bounding box center [327, 211] width 44 height 16
click at [160, 211] on button "Play" at bounding box center [158, 209] width 42 height 14
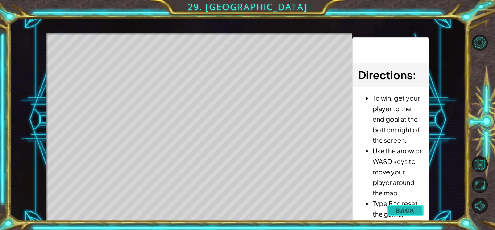
click at [400, 211] on span "Back" at bounding box center [405, 209] width 18 height 7
